Goal: Task Accomplishment & Management: Manage account settings

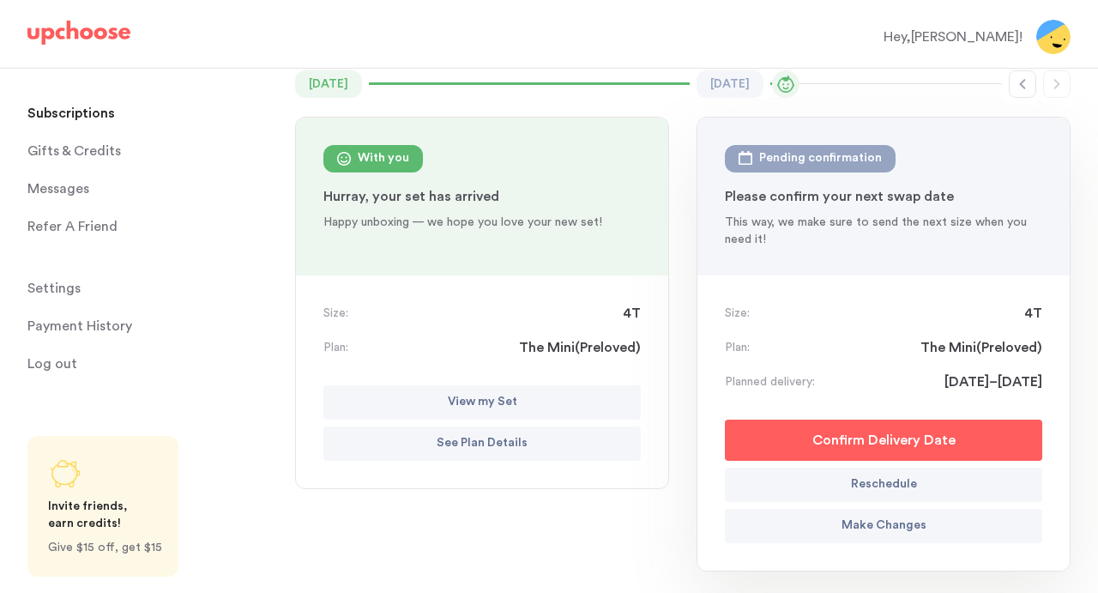
scroll to position [150, 0]
click at [498, 397] on p "View my Set" at bounding box center [483, 401] width 70 height 21
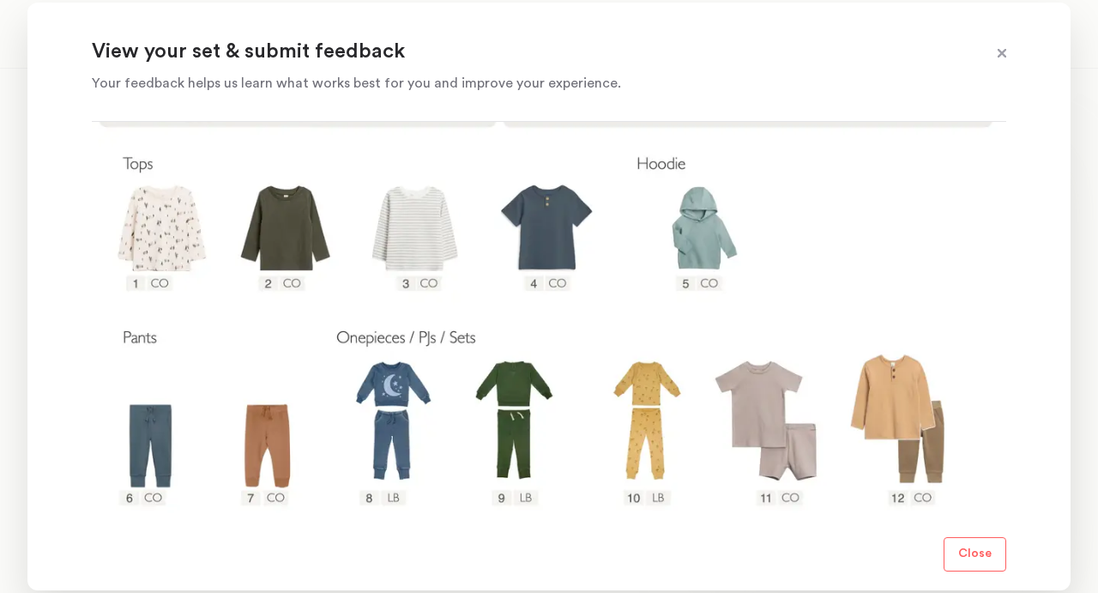
scroll to position [305, 0]
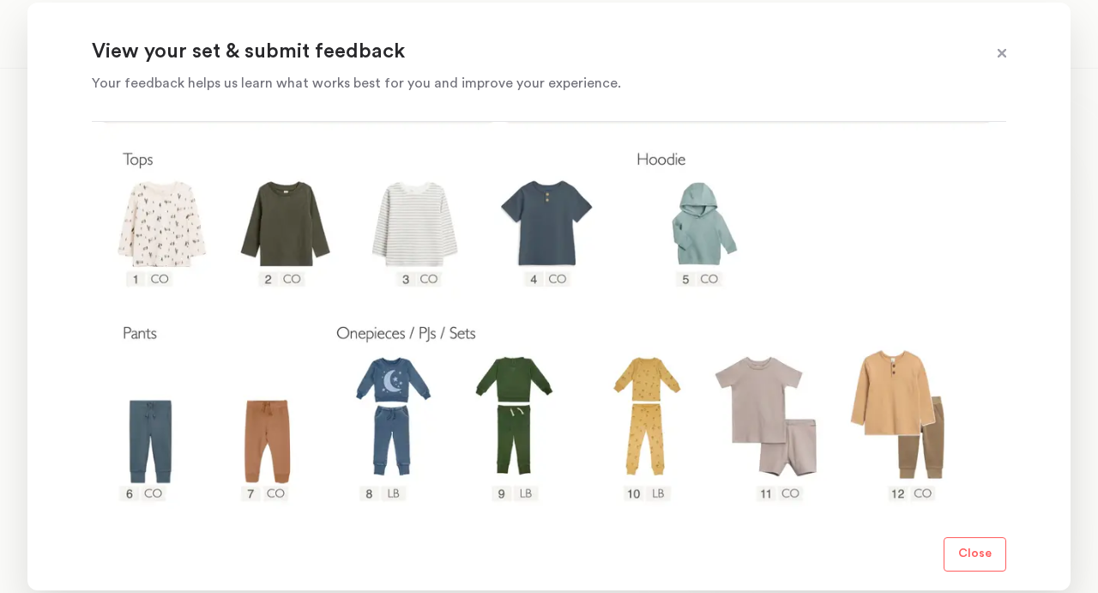
click at [1001, 54] on span at bounding box center [1002, 54] width 22 height 22
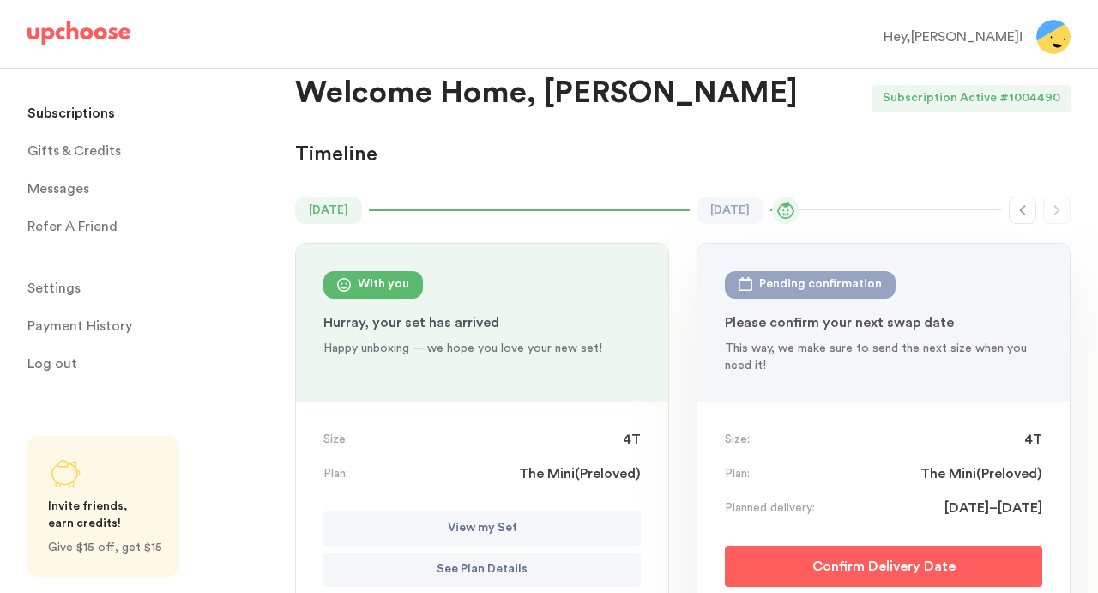
scroll to position [0, 0]
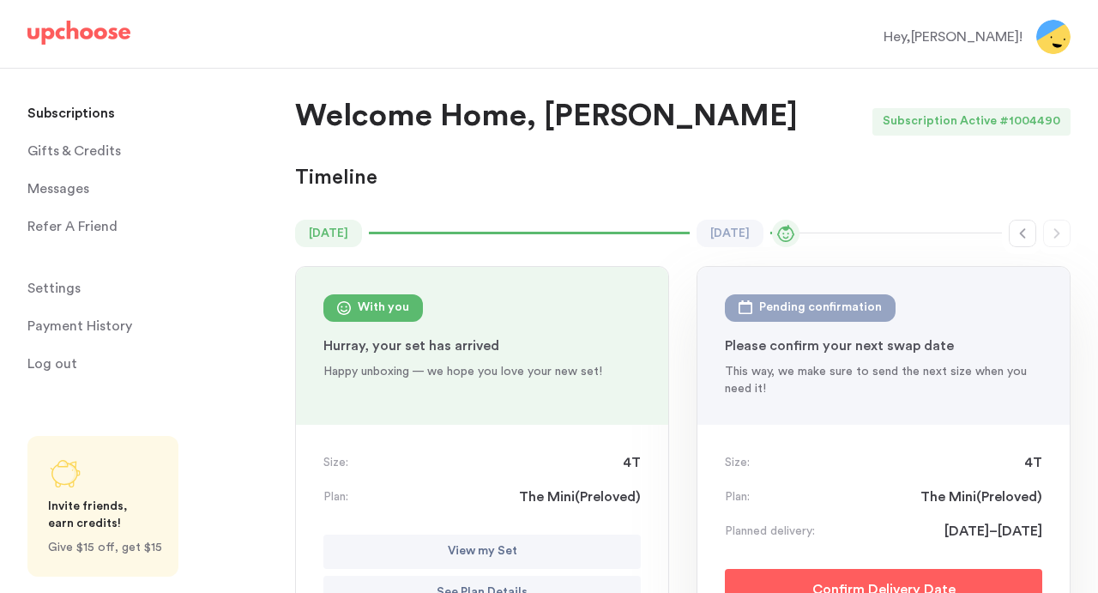
click at [69, 286] on span "Settings" at bounding box center [53, 288] width 53 height 34
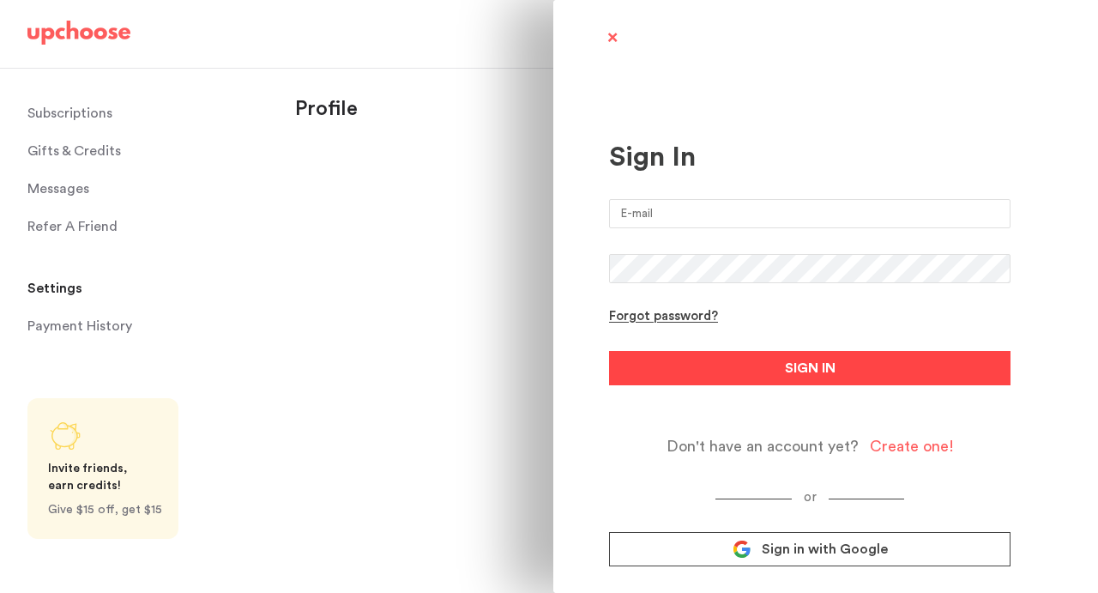
type input "emily.vittorio.webb@gmail.com"
click at [744, 378] on button "SIGN IN" at bounding box center [810, 368] width 402 height 34
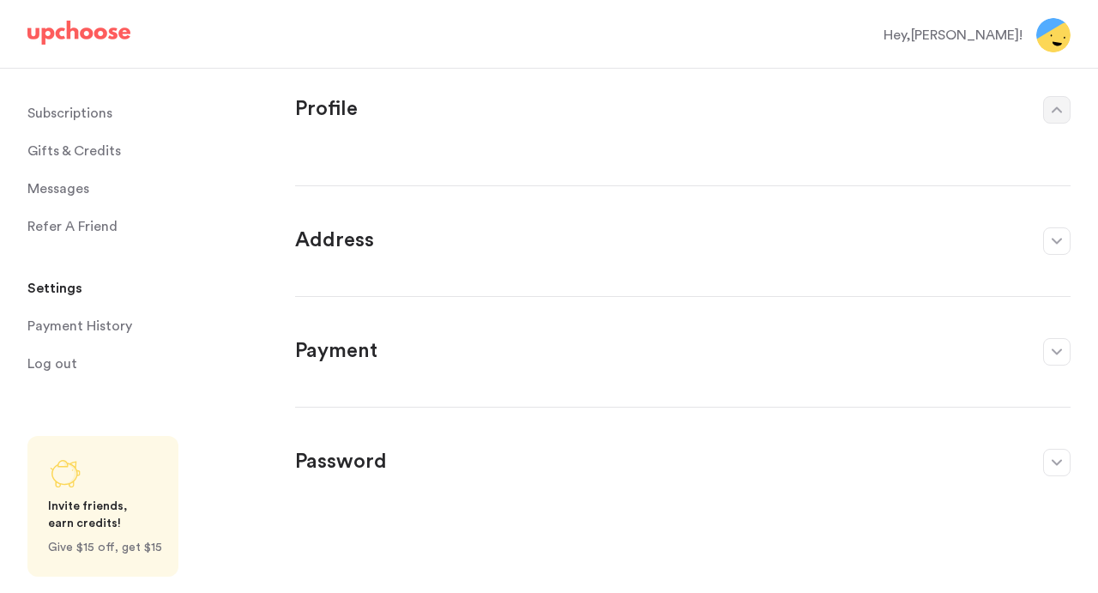
select select "VA"
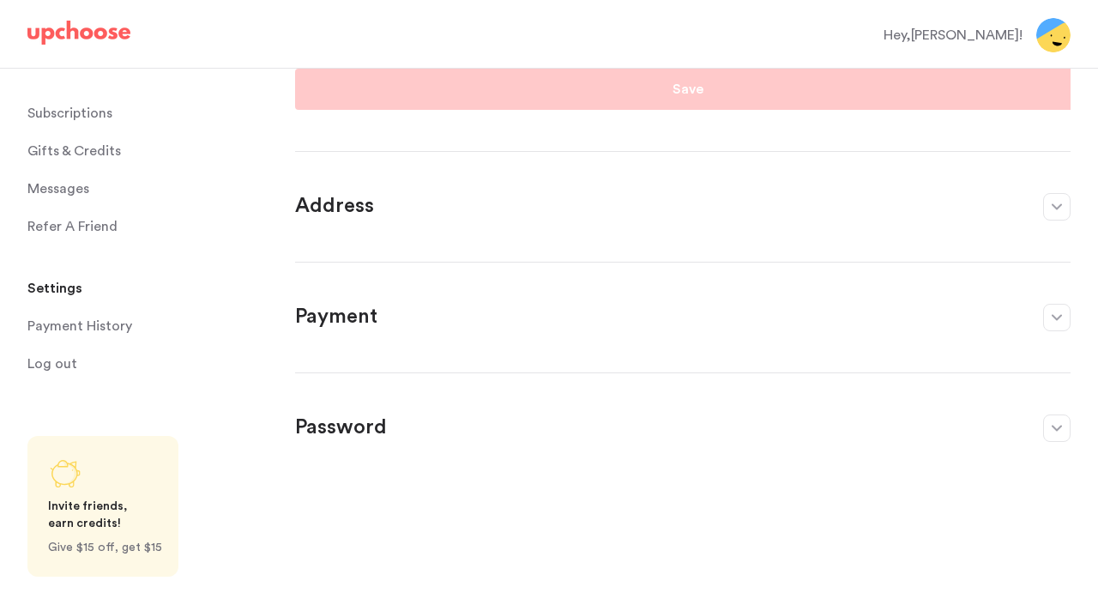
scroll to position [28, 0]
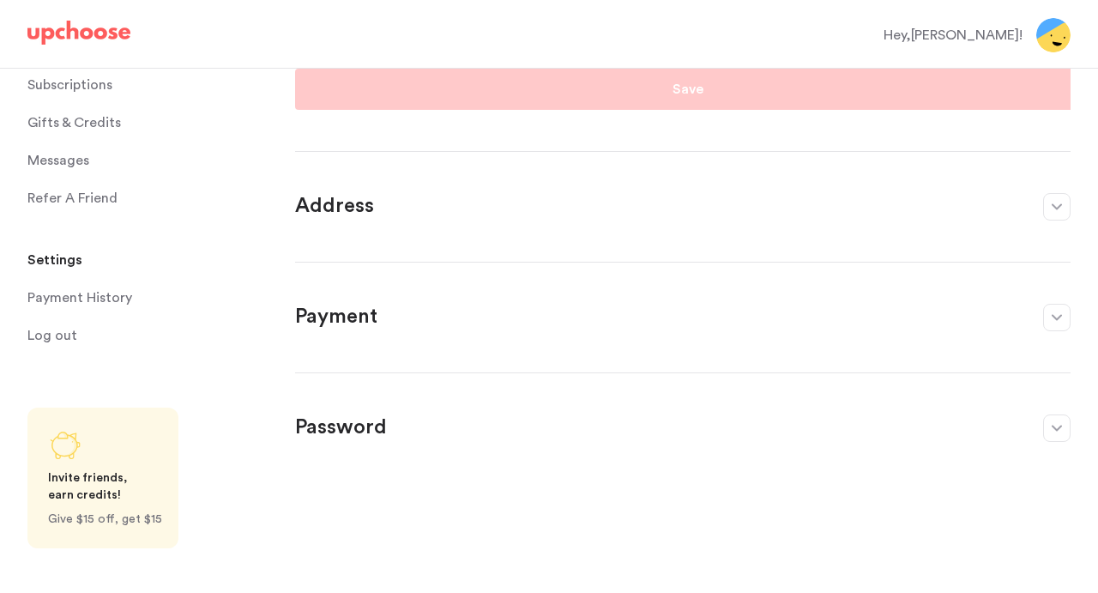
click at [79, 85] on p "Subscriptions" at bounding box center [69, 85] width 85 height 34
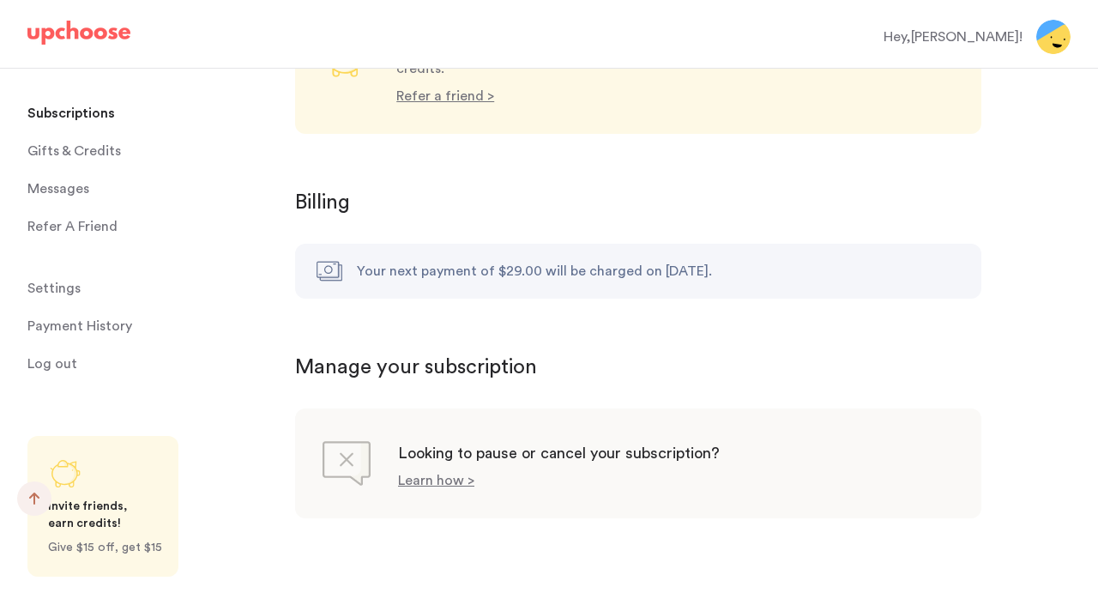
scroll to position [1674, 0]
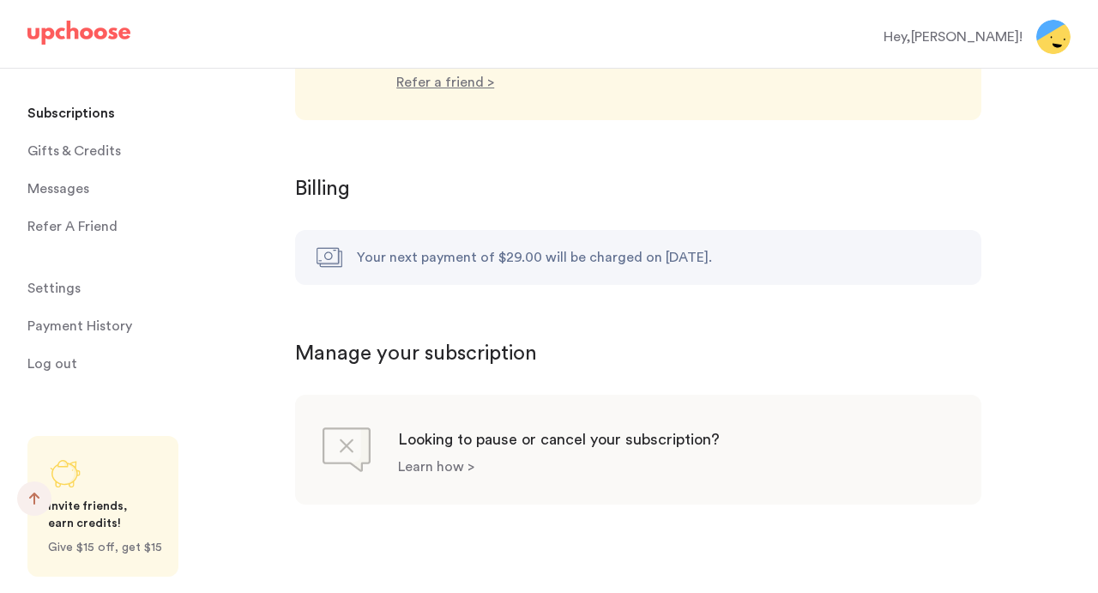
click at [454, 460] on p "Learn how >" at bounding box center [436, 467] width 76 height 14
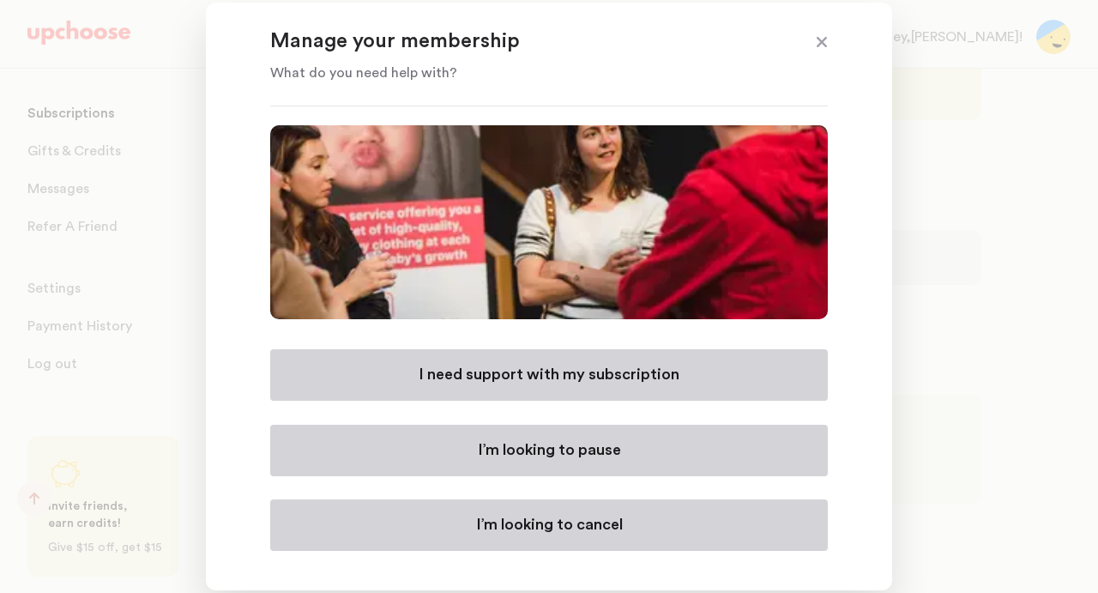
click at [470, 527] on button "I’m looking to cancel" at bounding box center [549, 524] width 558 height 51
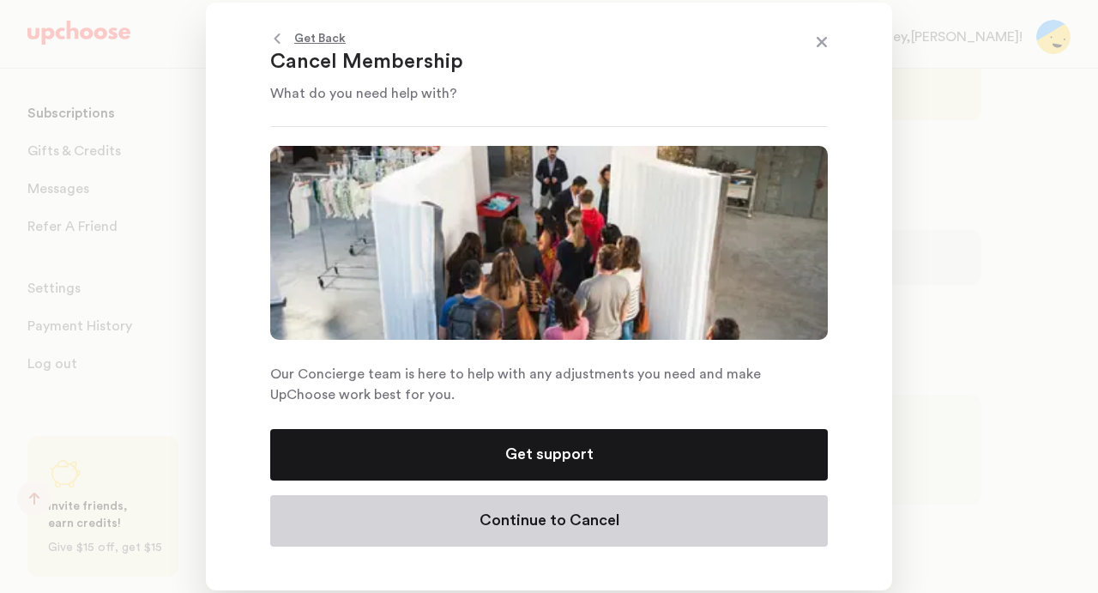
click at [470, 527] on button "Continue to Cancel" at bounding box center [549, 520] width 558 height 51
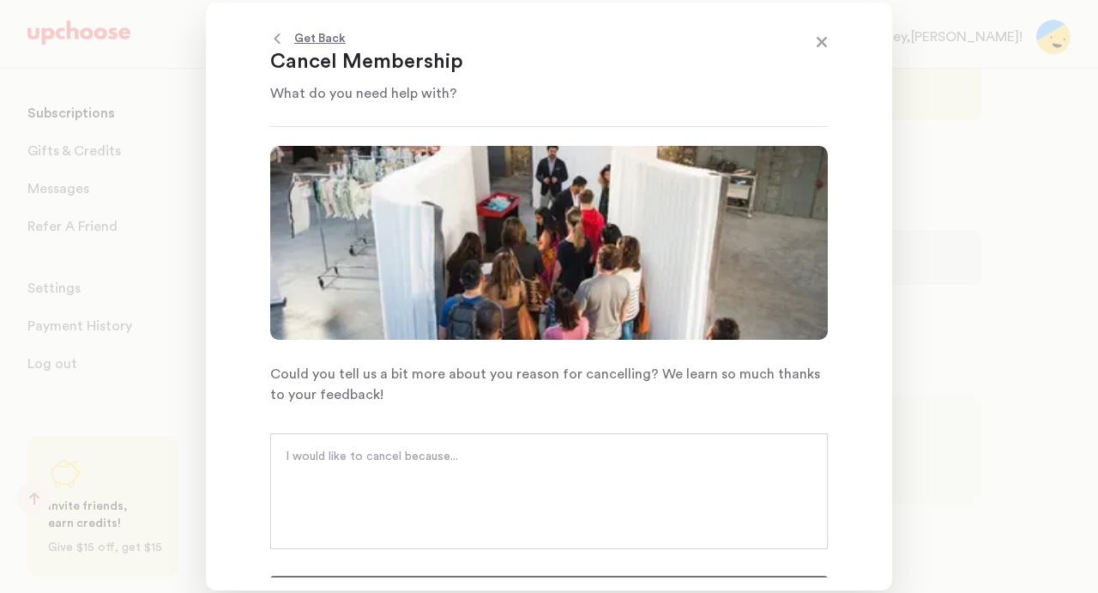
click at [473, 452] on textarea at bounding box center [549, 473] width 527 height 51
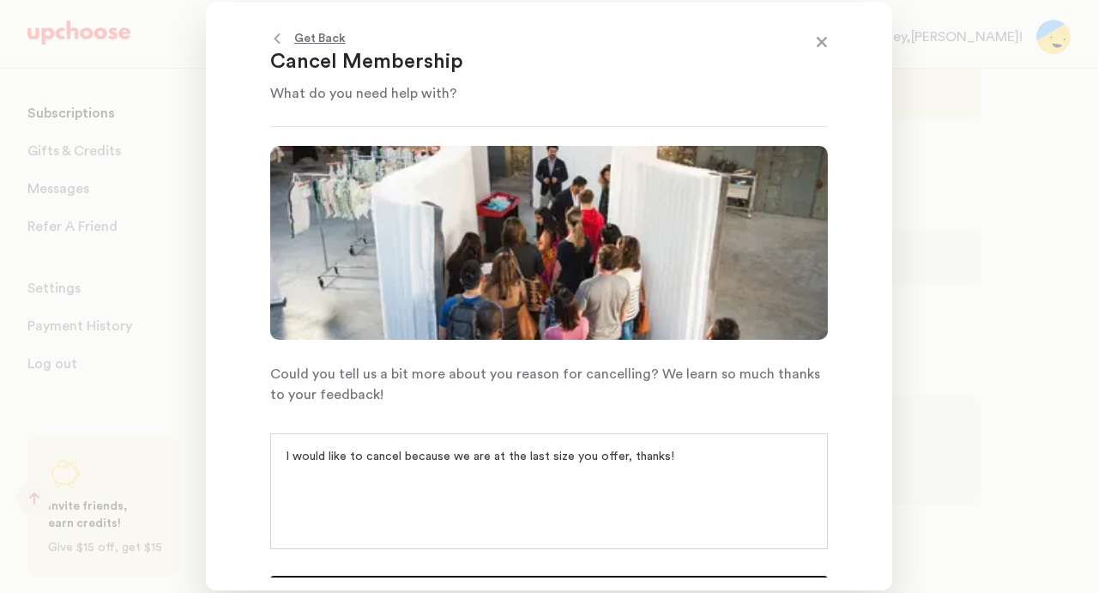
scroll to position [33, 0]
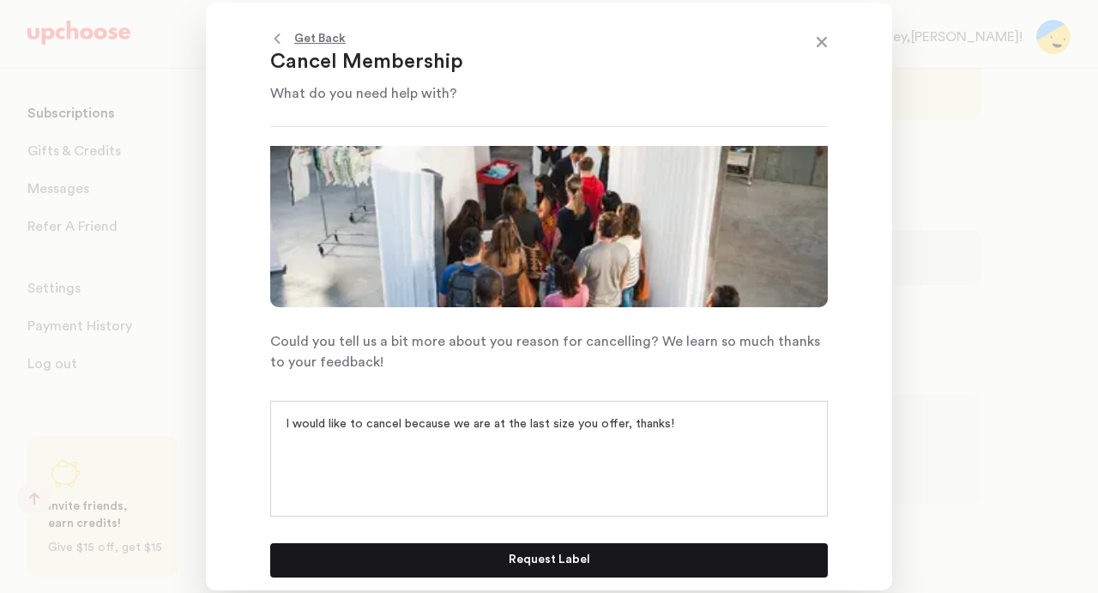
type textarea "I would like to cancel because we are at the last size you offer, thanks!"
click at [522, 562] on p "Request Label" at bounding box center [550, 560] width 82 height 21
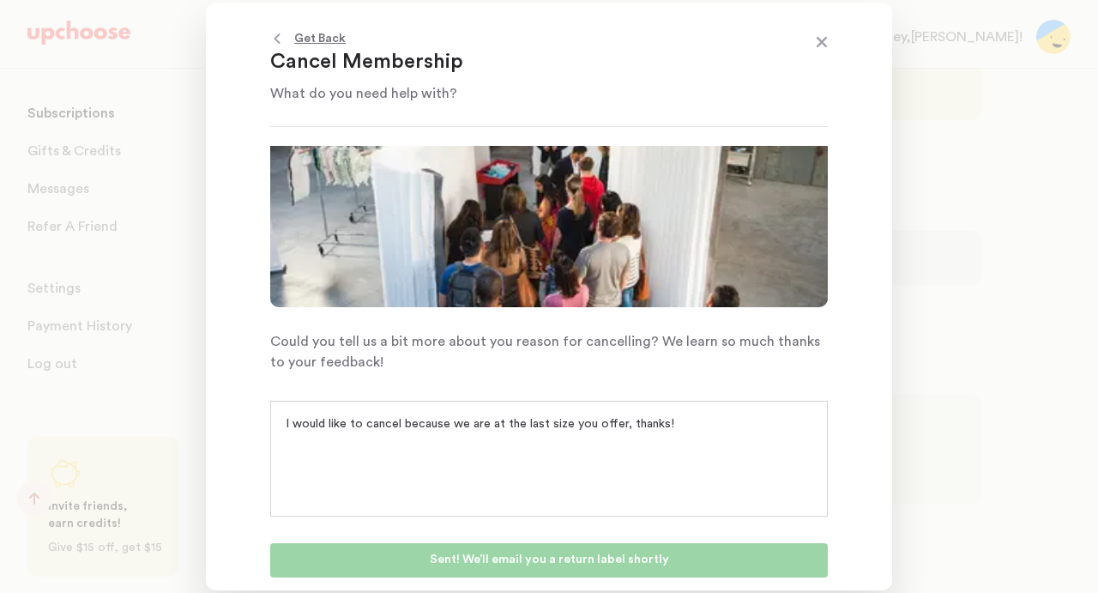
click at [824, 40] on span at bounding box center [822, 44] width 22 height 22
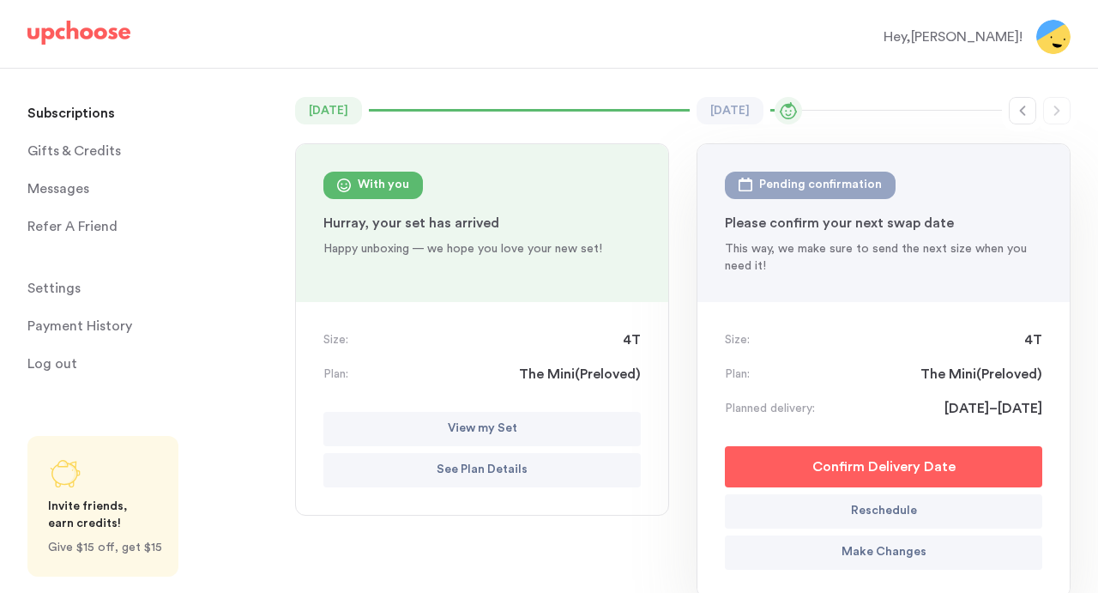
scroll to position [0, 0]
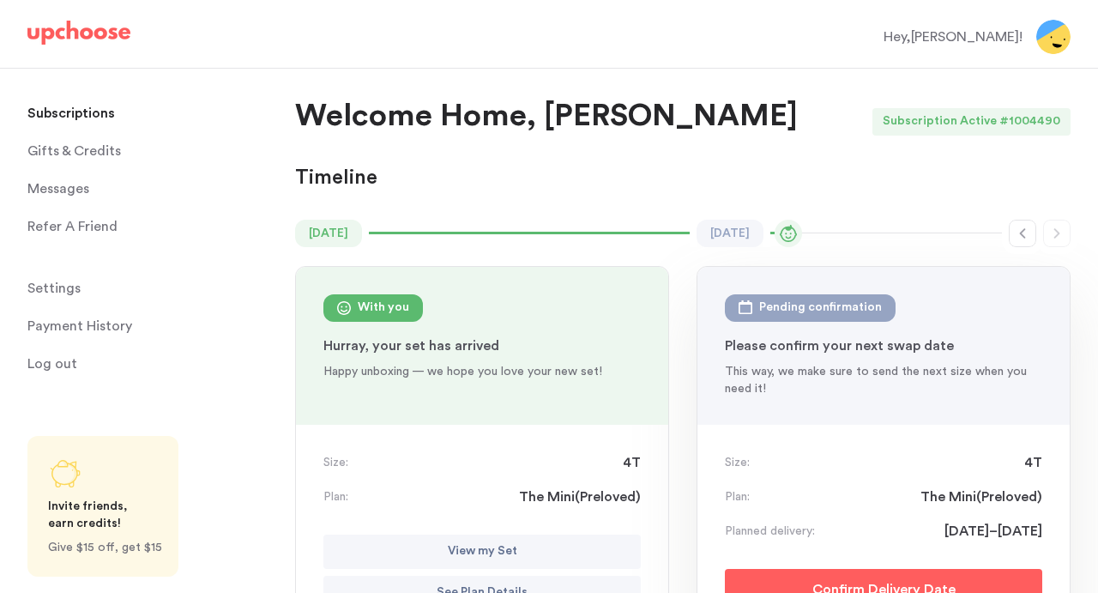
click at [74, 189] on span "Messages" at bounding box center [58, 189] width 62 height 34
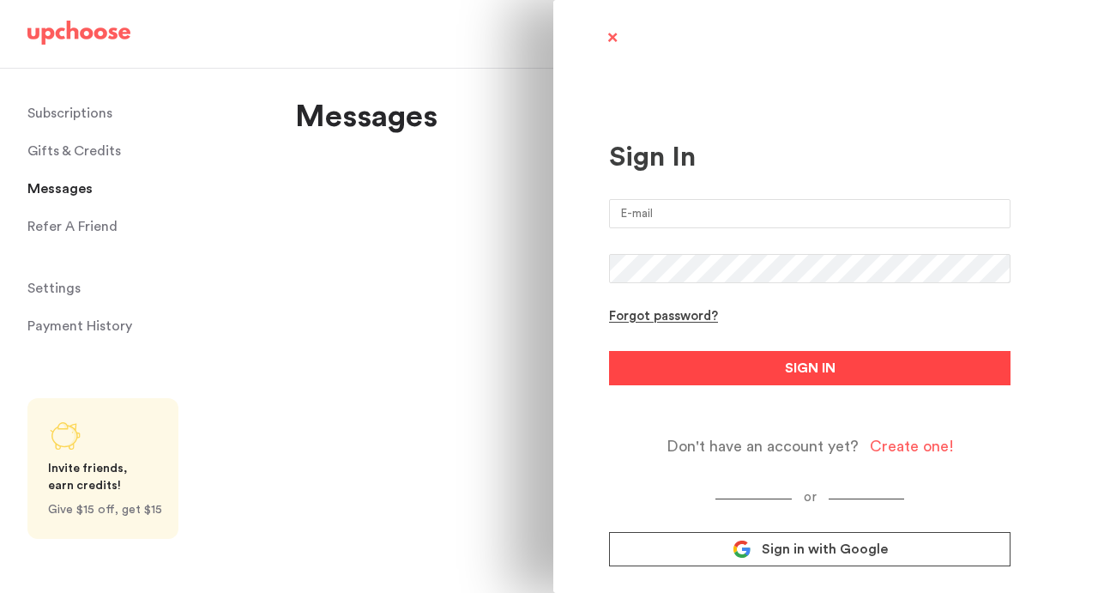
type input "[PERSON_NAME][EMAIL_ADDRESS][PERSON_NAME][PERSON_NAME][DOMAIN_NAME]"
click at [639, 366] on button "SIGN IN" at bounding box center [810, 368] width 402 height 34
